Goal: Transaction & Acquisition: Purchase product/service

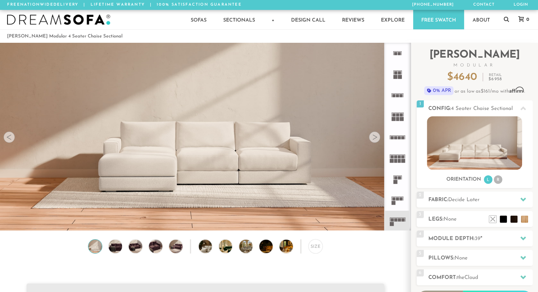
click at [373, 140] on div at bounding box center [374, 137] width 11 height 11
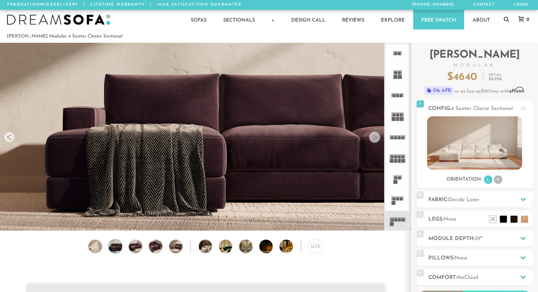
click at [373, 140] on div at bounding box center [374, 137] width 11 height 11
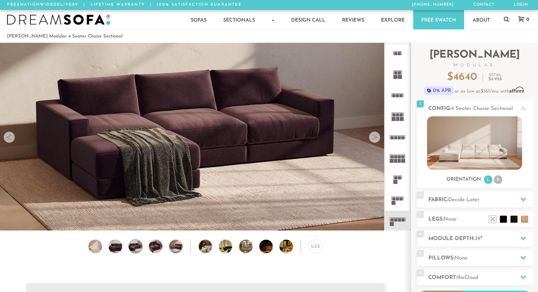
click at [373, 140] on div at bounding box center [374, 137] width 11 height 11
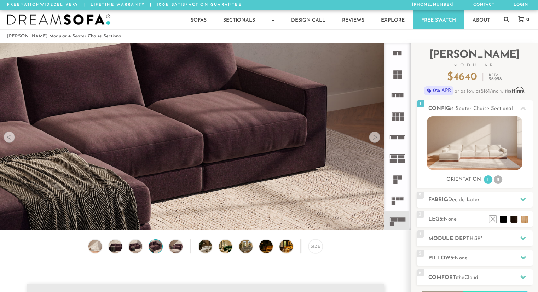
click at [373, 140] on div at bounding box center [374, 137] width 11 height 11
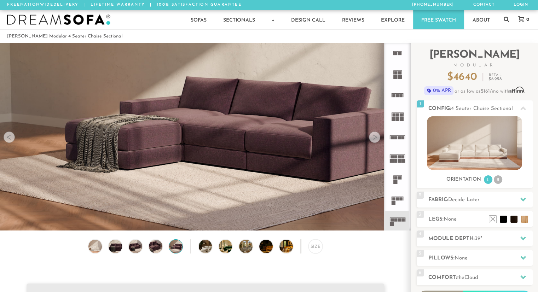
click at [373, 140] on div at bounding box center [374, 137] width 11 height 11
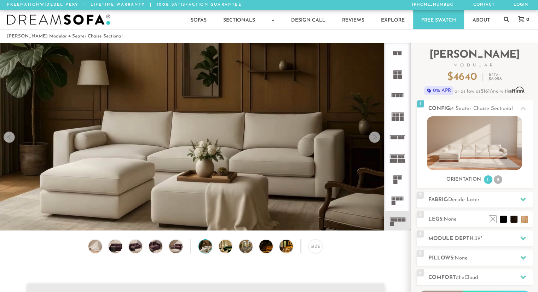
click at [373, 140] on div at bounding box center [374, 137] width 11 height 11
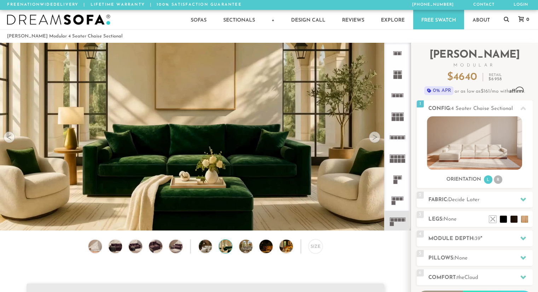
click at [373, 140] on div at bounding box center [374, 137] width 11 height 11
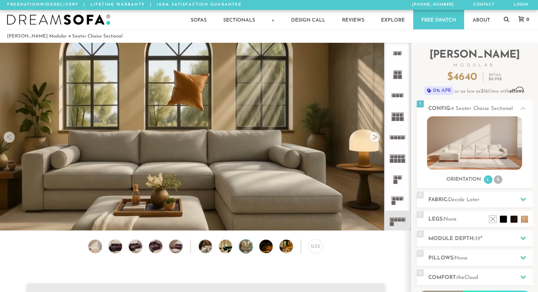
click at [373, 140] on div at bounding box center [374, 137] width 11 height 11
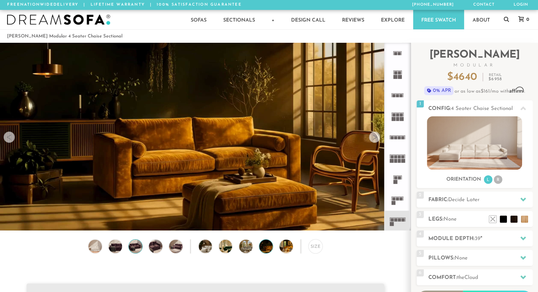
click at [139, 247] on img at bounding box center [135, 246] width 16 height 13
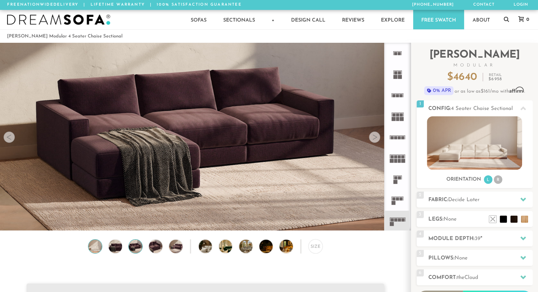
click at [97, 247] on img at bounding box center [95, 246] width 16 height 13
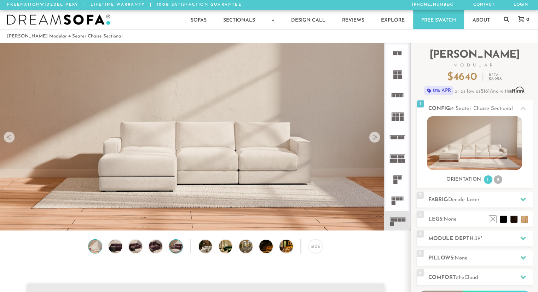
click at [174, 250] on img at bounding box center [176, 246] width 16 height 13
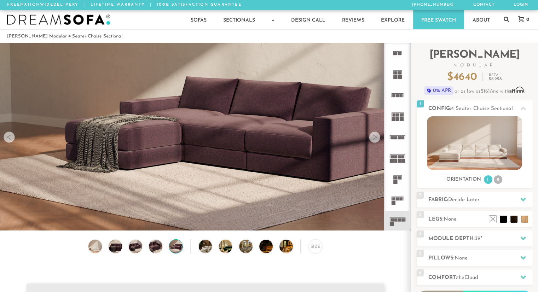
click at [378, 139] on div at bounding box center [374, 137] width 11 height 11
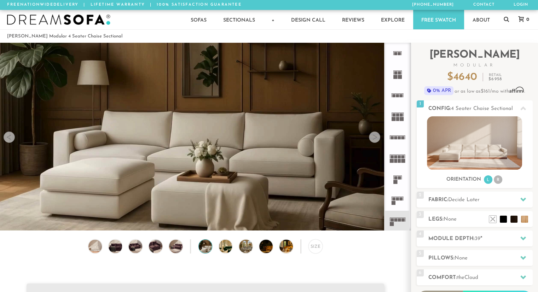
click at [378, 139] on div at bounding box center [374, 137] width 11 height 11
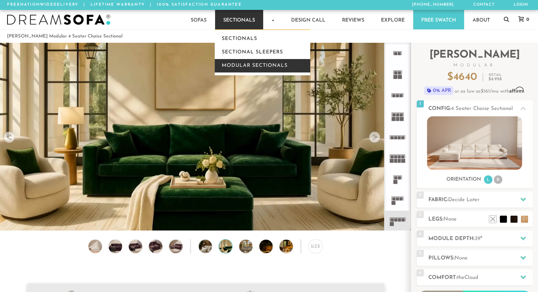
click at [236, 68] on link "Modular Sectionals" at bounding box center [262, 65] width 95 height 13
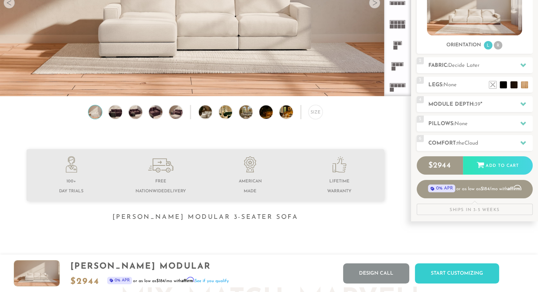
scroll to position [38, 0]
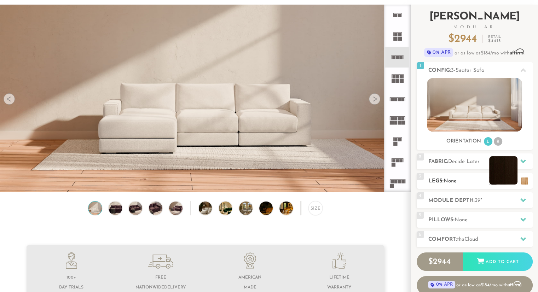
click at [514, 183] on li at bounding box center [503, 170] width 28 height 28
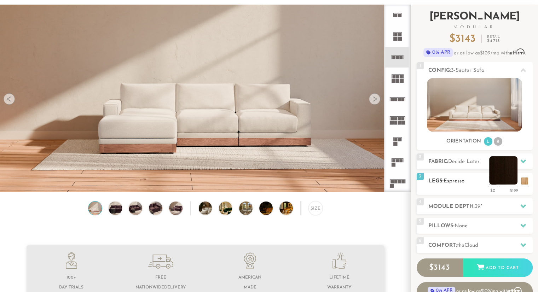
click at [514, 183] on li at bounding box center [503, 170] width 28 height 28
click at [491, 182] on li at bounding box center [482, 170] width 28 height 28
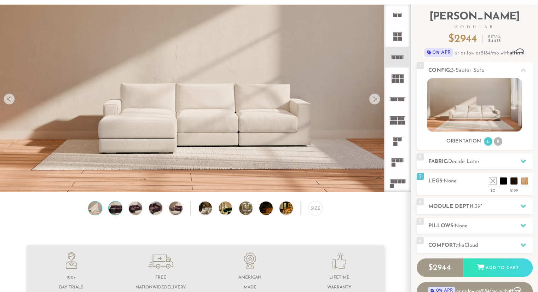
click at [115, 210] on img at bounding box center [115, 208] width 16 height 13
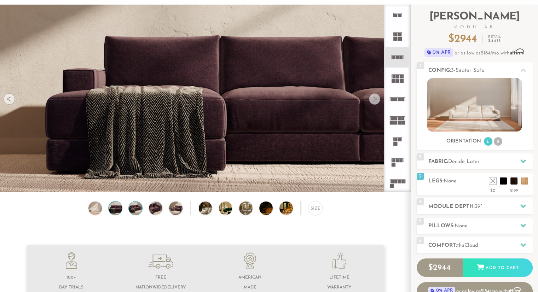
click at [132, 212] on img at bounding box center [135, 208] width 16 height 13
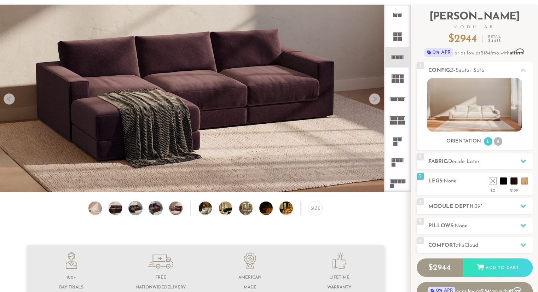
click at [155, 213] on img at bounding box center [155, 208] width 16 height 13
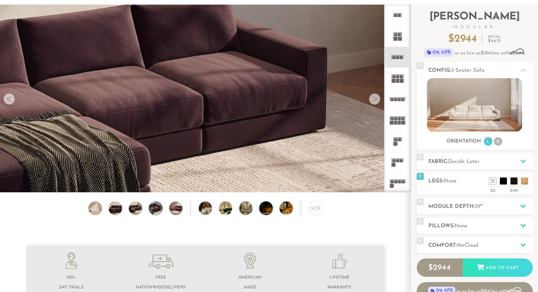
click at [264, 211] on img at bounding box center [271, 208] width 24 height 13
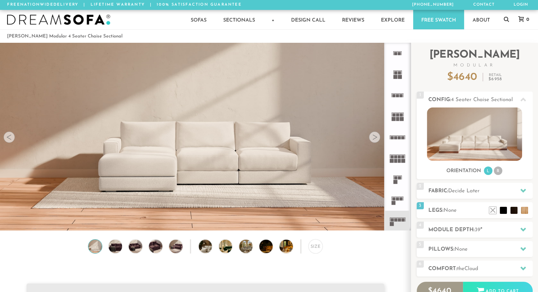
scroll to position [7866, 532]
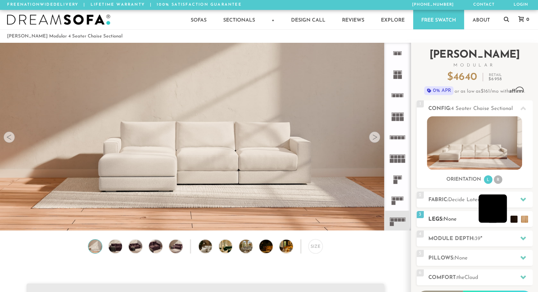
click at [504, 218] on li at bounding box center [492, 208] width 28 height 28
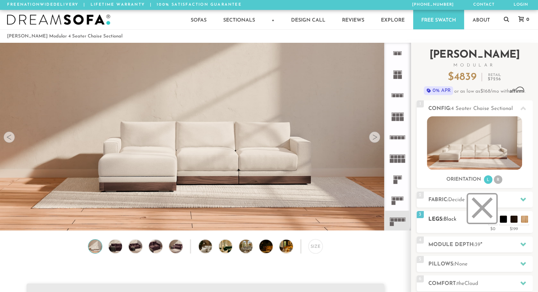
click at [491, 218] on li at bounding box center [482, 208] width 28 height 28
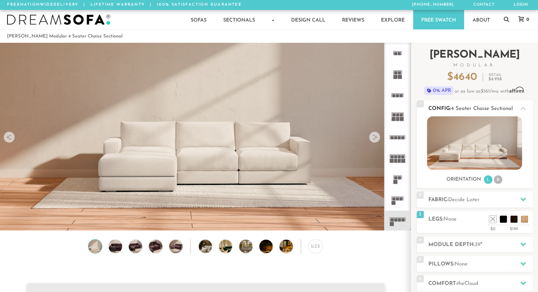
click at [497, 179] on li "R" at bounding box center [498, 179] width 8 height 8
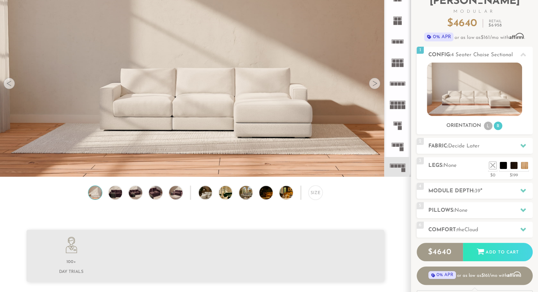
scroll to position [86, 0]
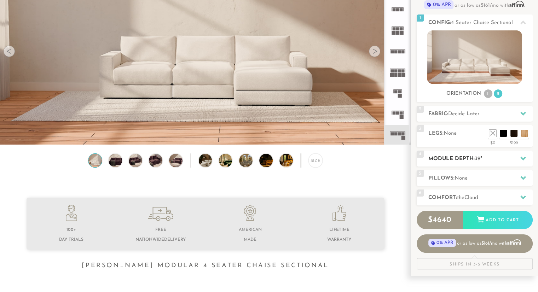
click at [483, 160] on h2 "Module Depth: 39 "" at bounding box center [480, 159] width 104 height 8
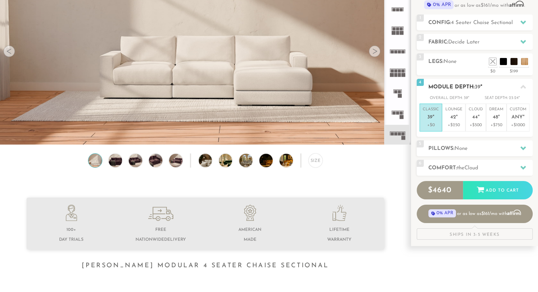
click at [480, 86] on span "39" at bounding box center [478, 87] width 6 height 5
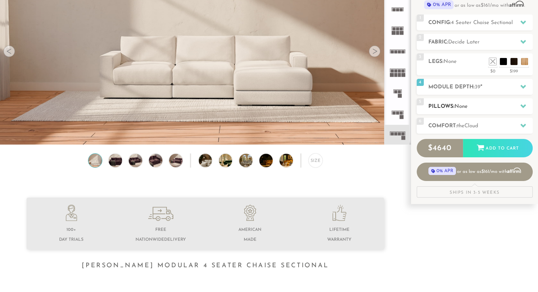
click at [467, 106] on span "None" at bounding box center [460, 106] width 13 height 5
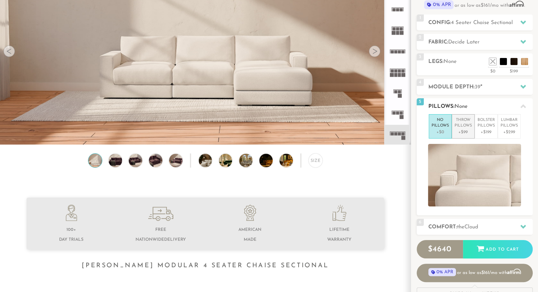
click at [461, 129] on p "+$99" at bounding box center [462, 132] width 17 height 6
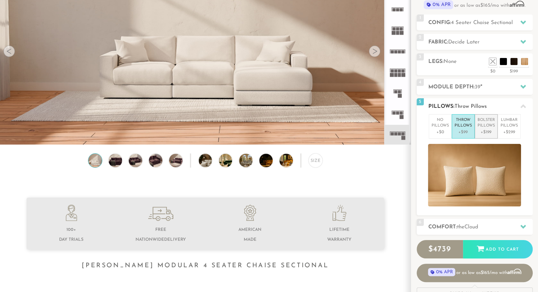
click at [481, 125] on p "Bolster Pillows" at bounding box center [485, 123] width 17 height 12
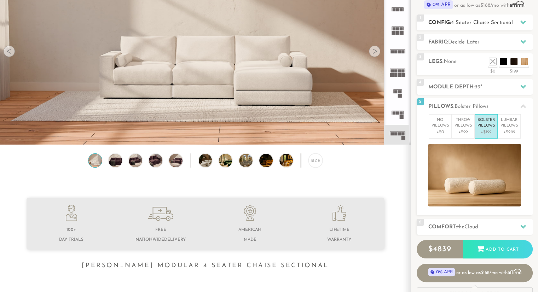
click at [491, 29] on div "1 Config: 4 Seater Chaise Sectional R" at bounding box center [475, 22] width 116 height 16
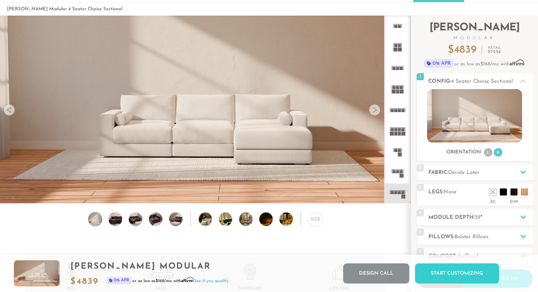
scroll to position [0, 0]
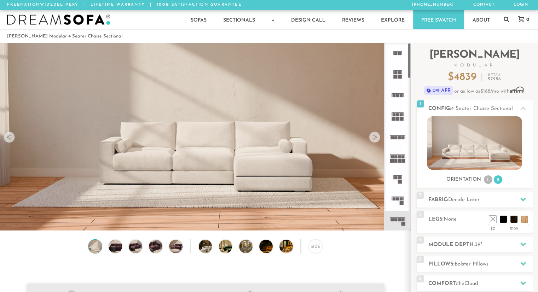
click at [378, 143] on div at bounding box center [374, 137] width 11 height 11
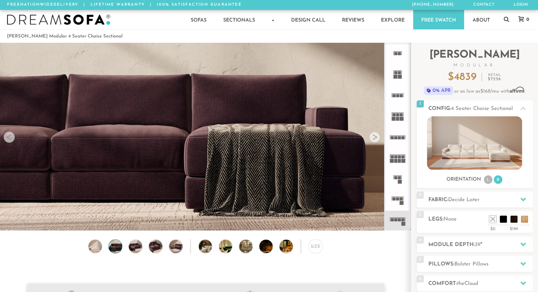
click at [378, 143] on div at bounding box center [374, 137] width 11 height 11
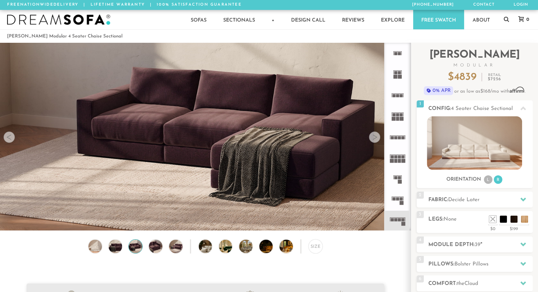
click at [378, 143] on div at bounding box center [374, 137] width 11 height 11
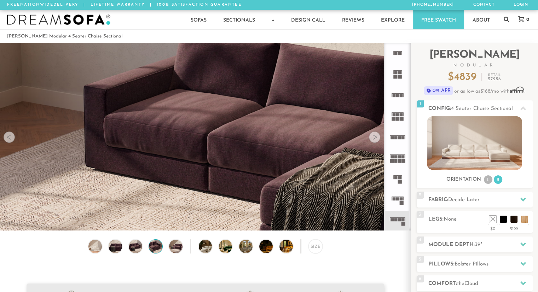
click at [378, 143] on div at bounding box center [374, 137] width 11 height 11
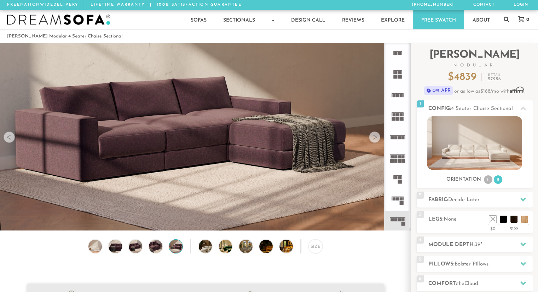
click at [378, 143] on div at bounding box center [374, 137] width 11 height 11
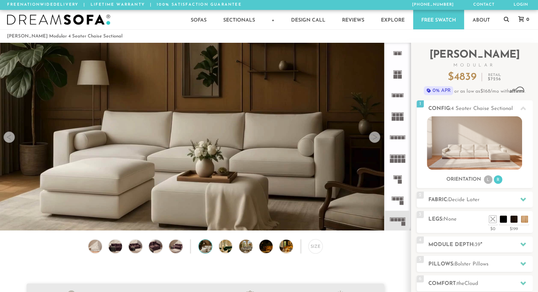
click at [378, 143] on div at bounding box center [374, 137] width 11 height 11
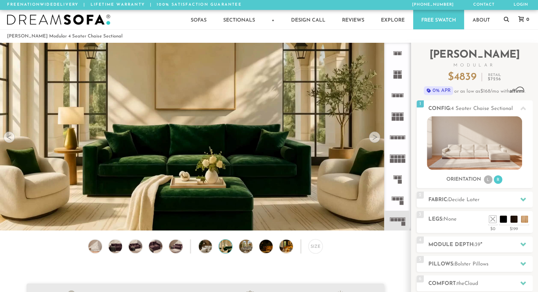
click at [378, 143] on div at bounding box center [374, 137] width 11 height 11
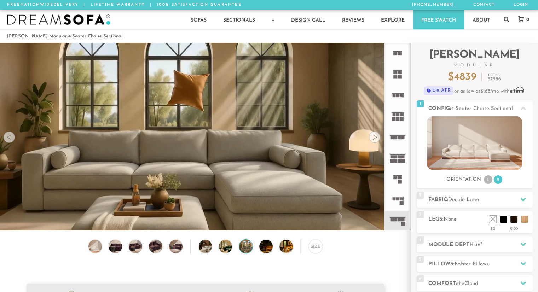
click at [378, 143] on div at bounding box center [374, 137] width 11 height 11
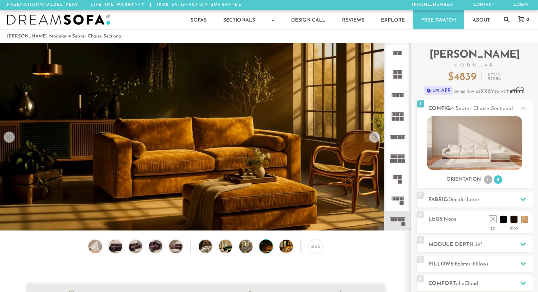
click at [378, 143] on div at bounding box center [374, 137] width 11 height 11
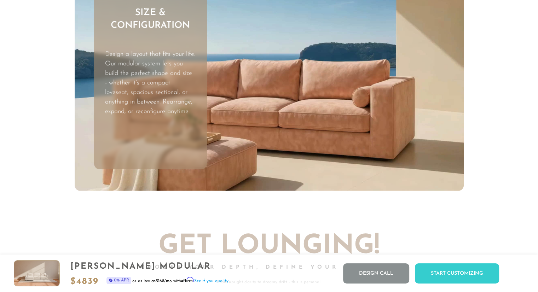
scroll to position [2168, 0]
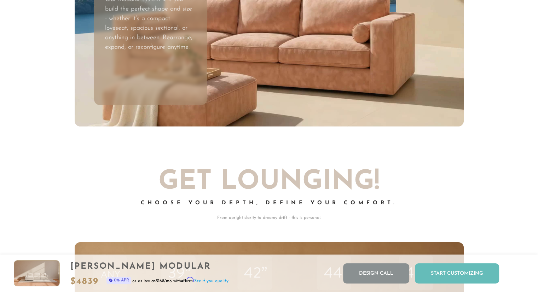
click at [454, 271] on div "Start Customizing" at bounding box center [457, 273] width 84 height 20
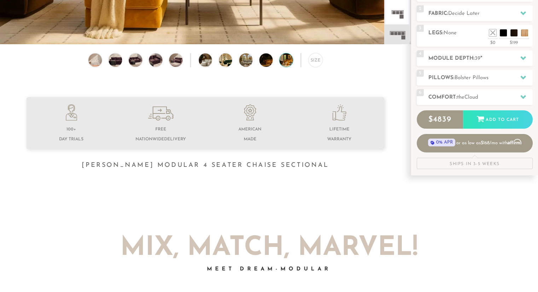
scroll to position [0, 0]
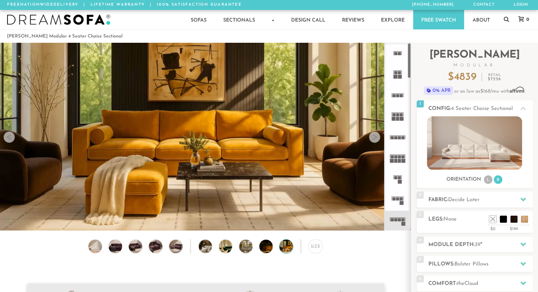
click at [392, 221] on icon at bounding box center [397, 221] width 21 height 21
click at [478, 194] on div "2 Fabric: Decide Later" at bounding box center [475, 200] width 116 height 16
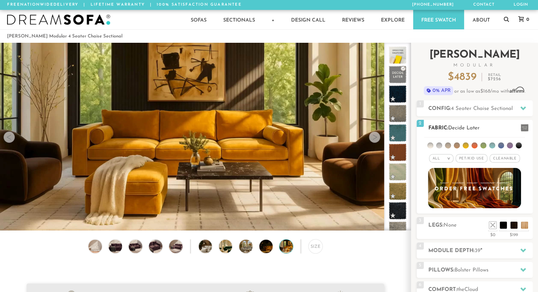
click at [440, 143] on li at bounding box center [439, 146] width 6 height 6
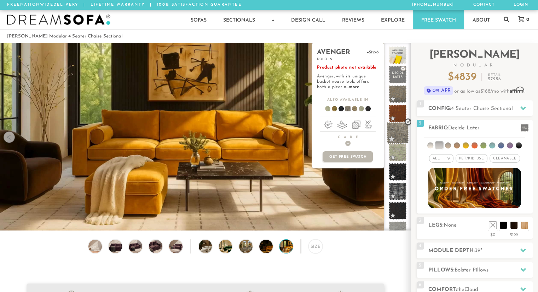
click at [393, 131] on span at bounding box center [397, 133] width 22 height 22
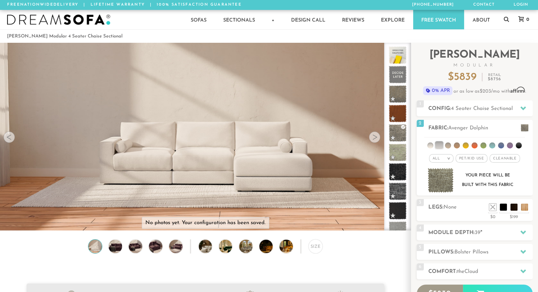
click at [375, 138] on div at bounding box center [374, 137] width 11 height 11
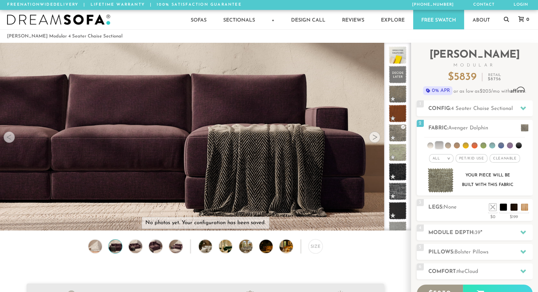
click at [375, 138] on div at bounding box center [374, 137] width 11 height 11
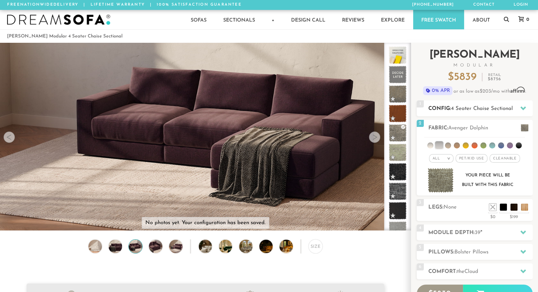
click at [512, 110] on span "4 Seater Chaise Sectional" at bounding box center [482, 108] width 62 height 5
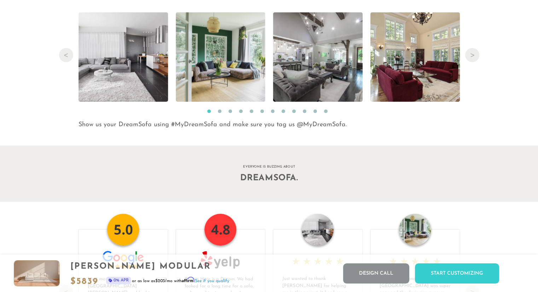
scroll to position [7246, 0]
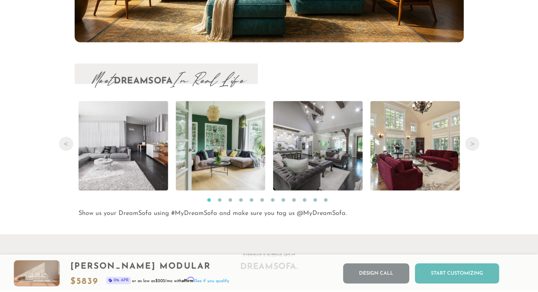
click at [467, 268] on div "Start Customizing" at bounding box center [457, 273] width 84 height 20
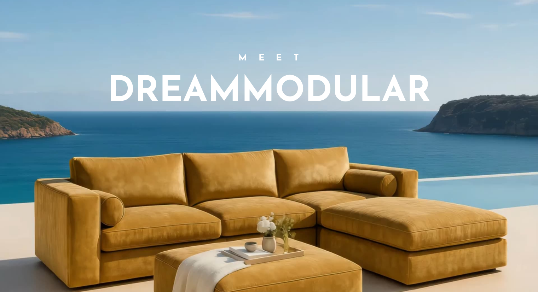
scroll to position [0, 0]
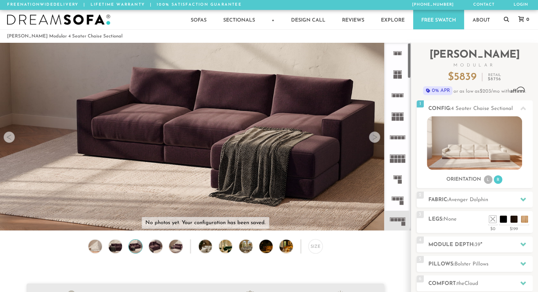
click at [400, 137] on rect at bounding box center [399, 137] width 3 height 3
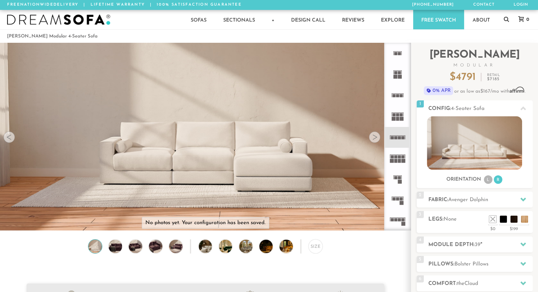
click at [400, 116] on rect at bounding box center [401, 115] width 3 height 3
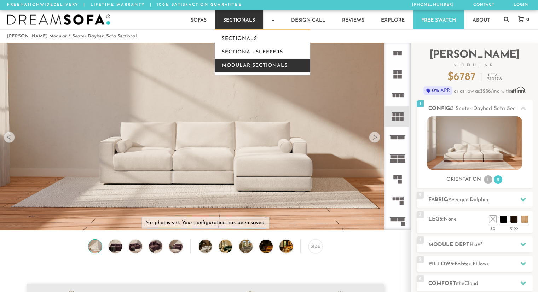
click at [238, 67] on link "Modular Sectionals" at bounding box center [262, 65] width 95 height 13
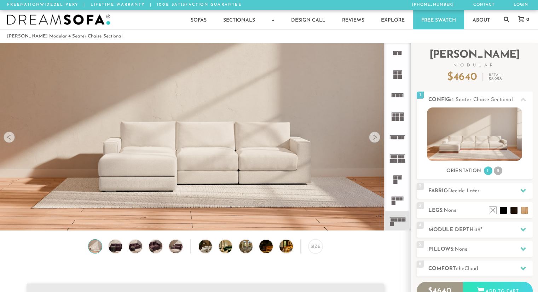
scroll to position [7866, 532]
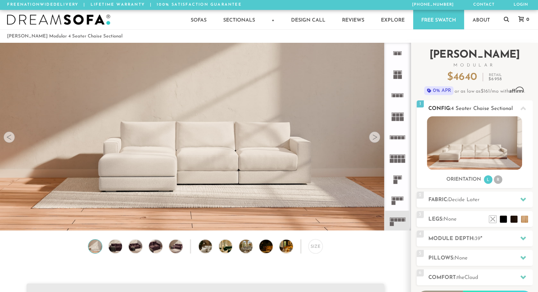
click at [526, 109] on div at bounding box center [523, 108] width 15 height 14
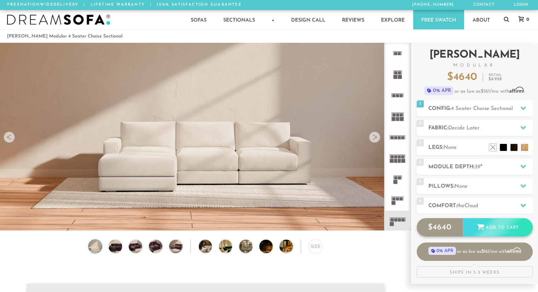
click at [506, 231] on div "Add to Cart" at bounding box center [498, 227] width 70 height 19
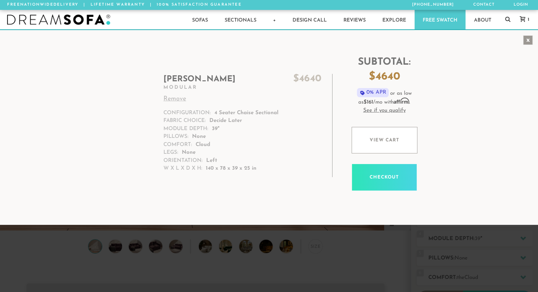
click at [529, 42] on div "x" at bounding box center [528, 40] width 10 height 10
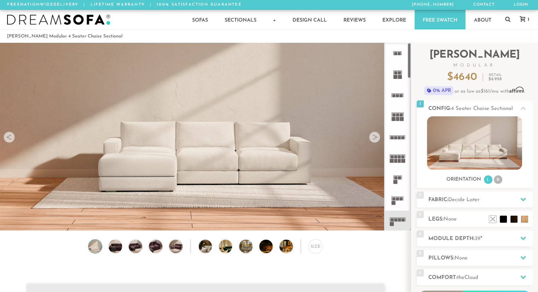
click at [401, 97] on icon at bounding box center [397, 95] width 21 height 21
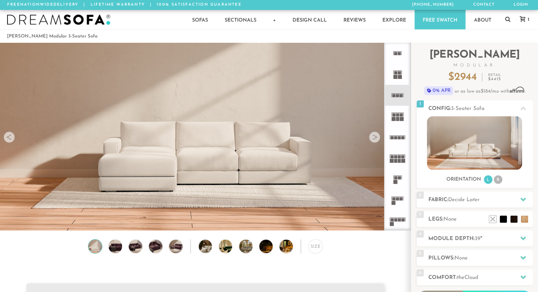
click at [396, 203] on icon at bounding box center [397, 200] width 21 height 21
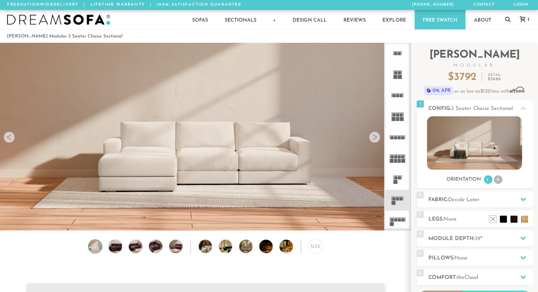
click at [396, 203] on icon at bounding box center [397, 200] width 21 height 21
click at [374, 142] on div at bounding box center [374, 137] width 11 height 11
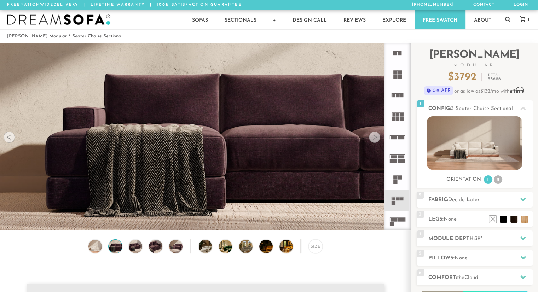
click at [374, 142] on div at bounding box center [374, 137] width 11 height 11
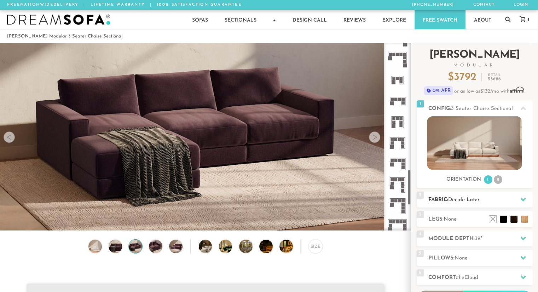
scroll to position [672, 0]
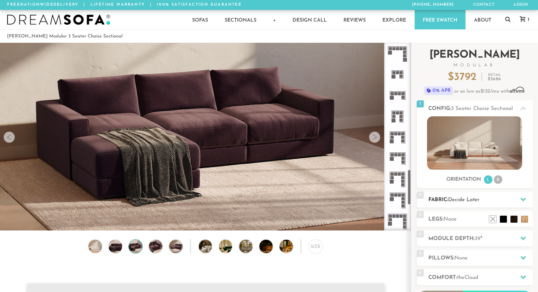
drag, startPoint x: 407, startPoint y: 65, endPoint x: 418, endPoint y: 192, distance: 127.4
click at [418, 192] on div "Introducing [PERSON_NAME] Modular $ 3792 Retail $ 5686 $ 3792 Retail $ 5686 0% …" at bounding box center [474, 199] width 127 height 313
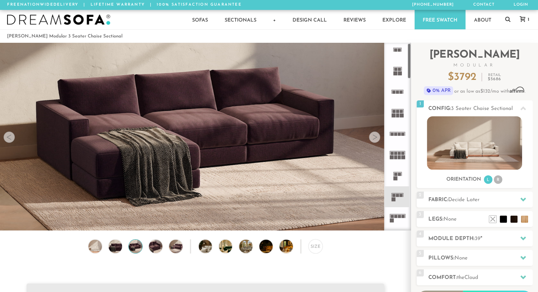
scroll to position [0, 0]
drag, startPoint x: 409, startPoint y: 191, endPoint x: 402, endPoint y: 62, distance: 129.6
click at [402, 62] on div at bounding box center [397, 137] width 27 height 188
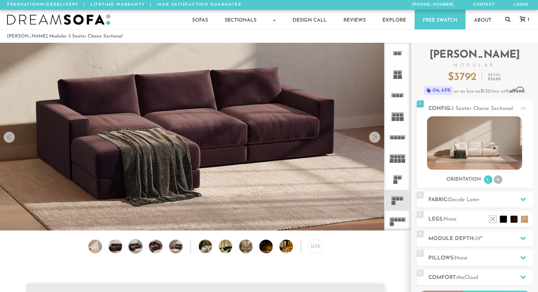
click at [397, 136] on icon at bounding box center [397, 137] width 21 height 21
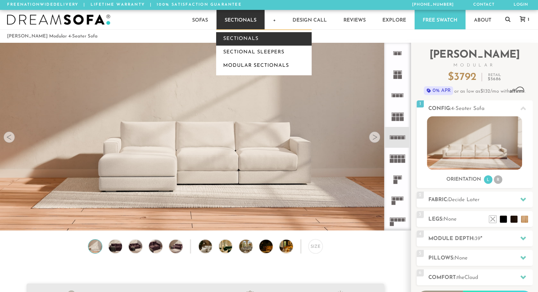
click at [243, 34] on link "Sectionals" at bounding box center [263, 38] width 95 height 13
